Goal: Information Seeking & Learning: Learn about a topic

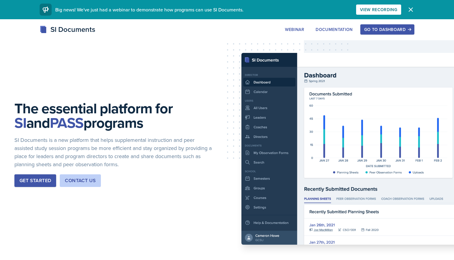
click at [412, 11] on icon "button" at bounding box center [410, 9] width 7 height 7
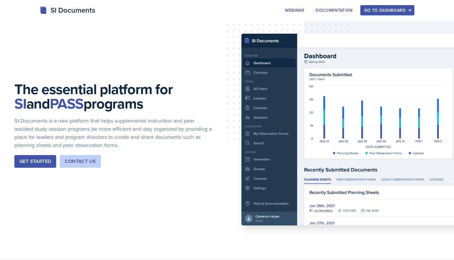
click at [394, 10] on div "Go to Dashboard" at bounding box center [387, 10] width 46 height 5
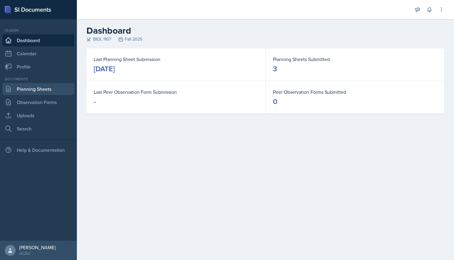
click at [36, 91] on link "Planning Sheets" at bounding box center [38, 89] width 72 height 12
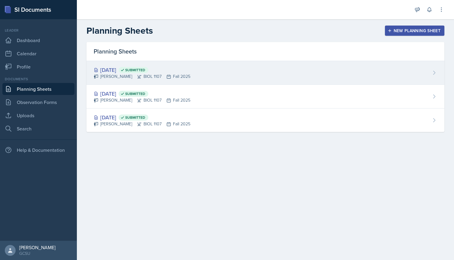
click at [111, 74] on div "[PERSON_NAME] BIOL 1107 Fall 2025" at bounding box center [142, 76] width 97 height 6
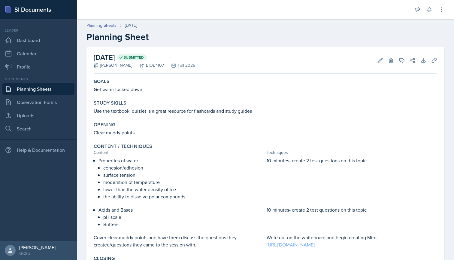
click at [291, 245] on link "[URL][DOMAIN_NAME]" at bounding box center [291, 244] width 48 height 7
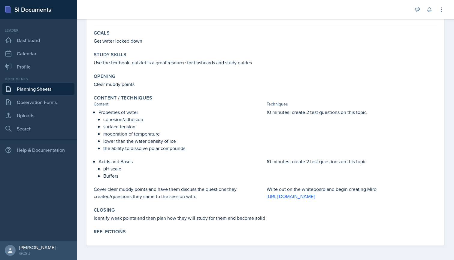
scroll to position [48, 0]
click at [118, 112] on p "Properties of water" at bounding box center [182, 111] width 166 height 7
click at [129, 132] on p "moderation of temperature" at bounding box center [183, 133] width 161 height 7
